Goal: Information Seeking & Learning: Learn about a topic

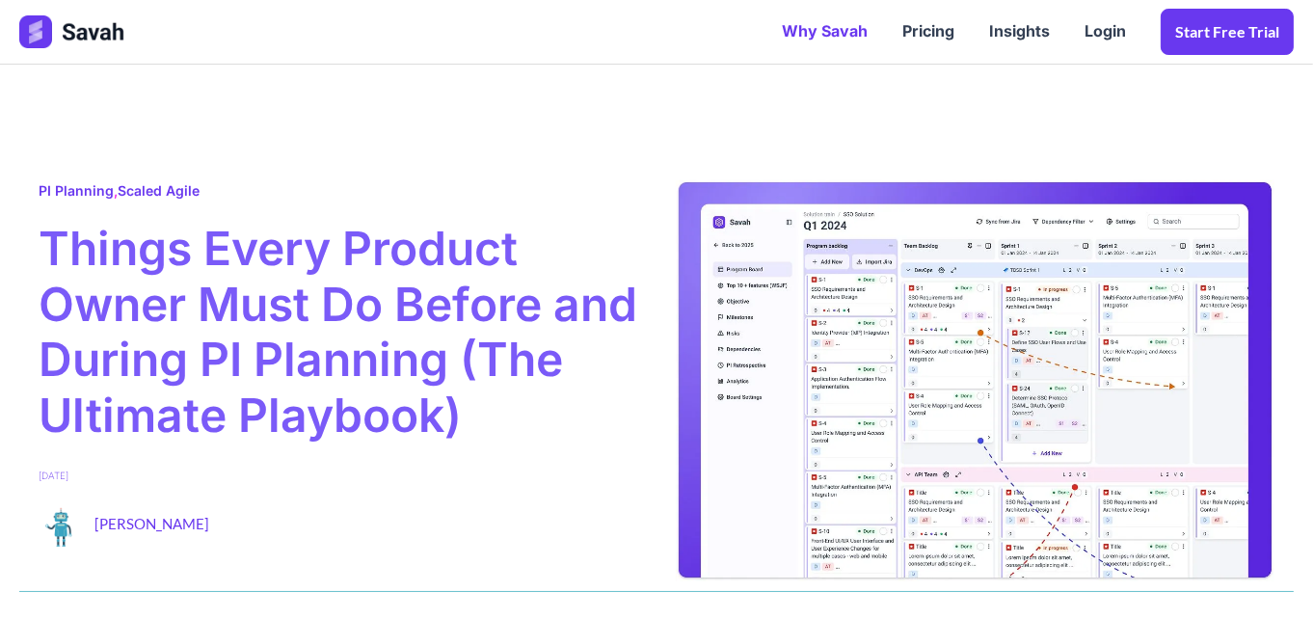
click at [841, 27] on link "Why Savah" at bounding box center [825, 32] width 121 height 60
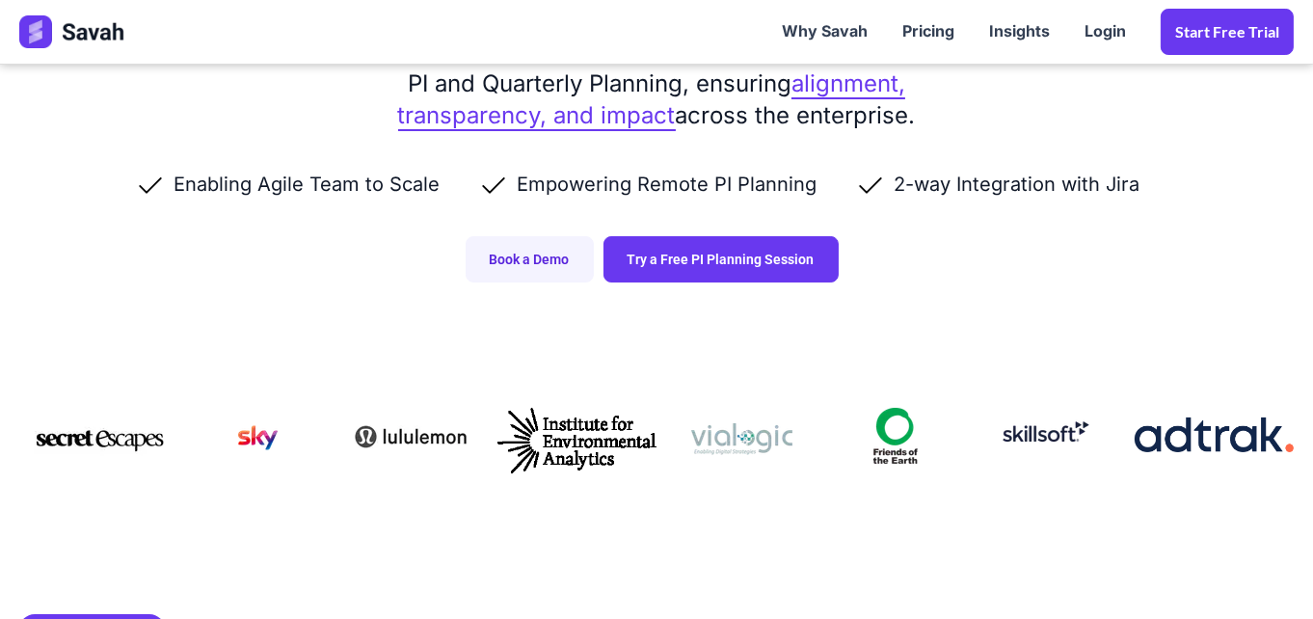
scroll to position [390, 0]
